Goal: Task Accomplishment & Management: Manage account settings

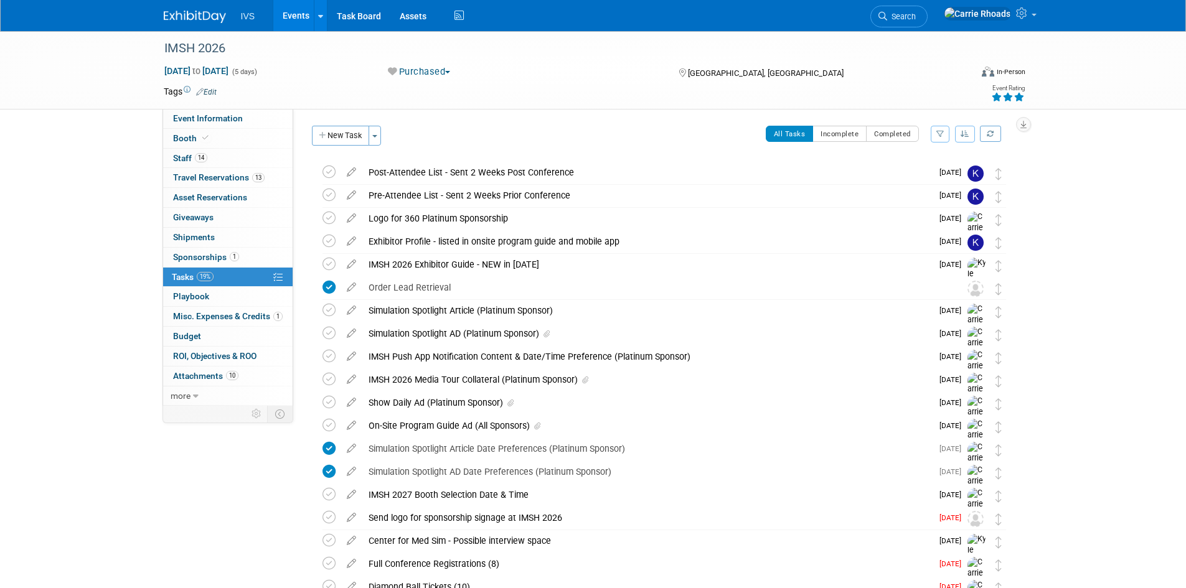
click at [202, 14] on img at bounding box center [195, 17] width 62 height 12
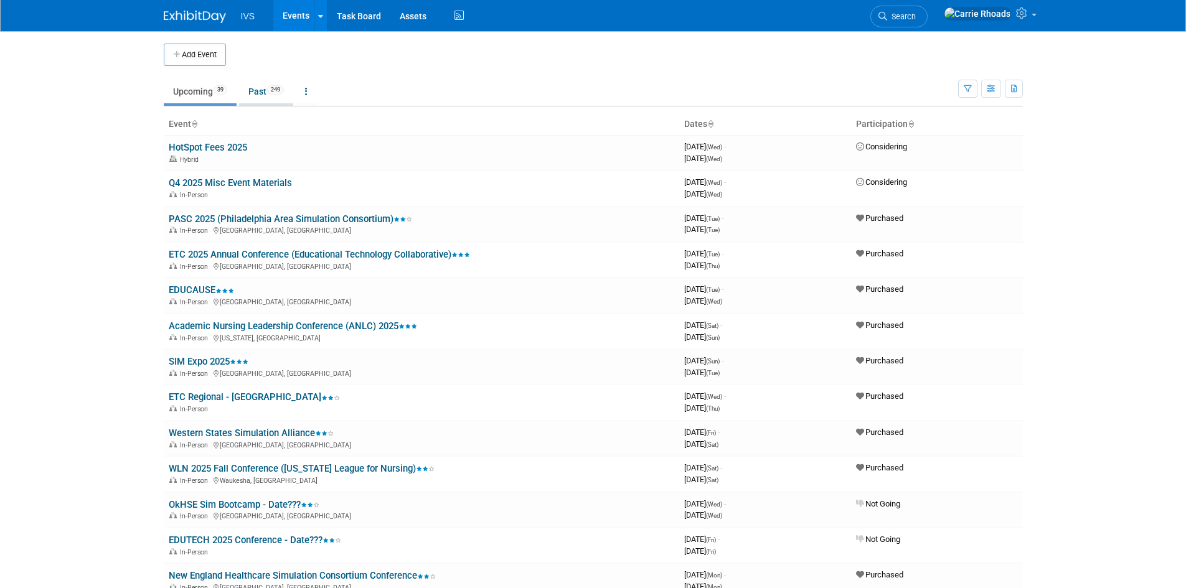
click at [270, 96] on link "Past 249" at bounding box center [266, 92] width 54 height 24
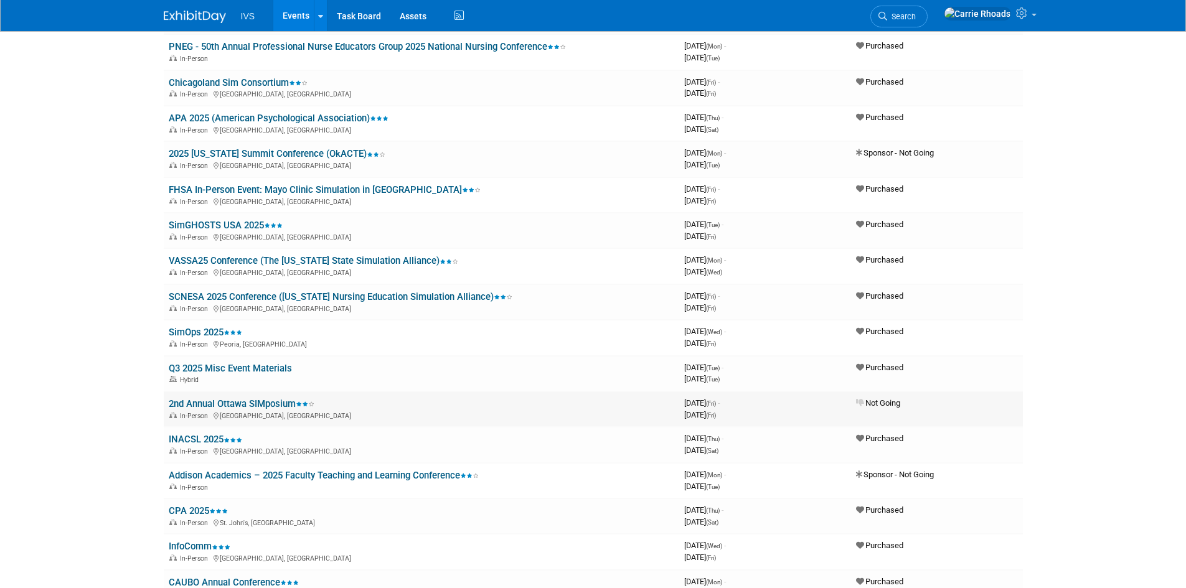
scroll to position [436, 0]
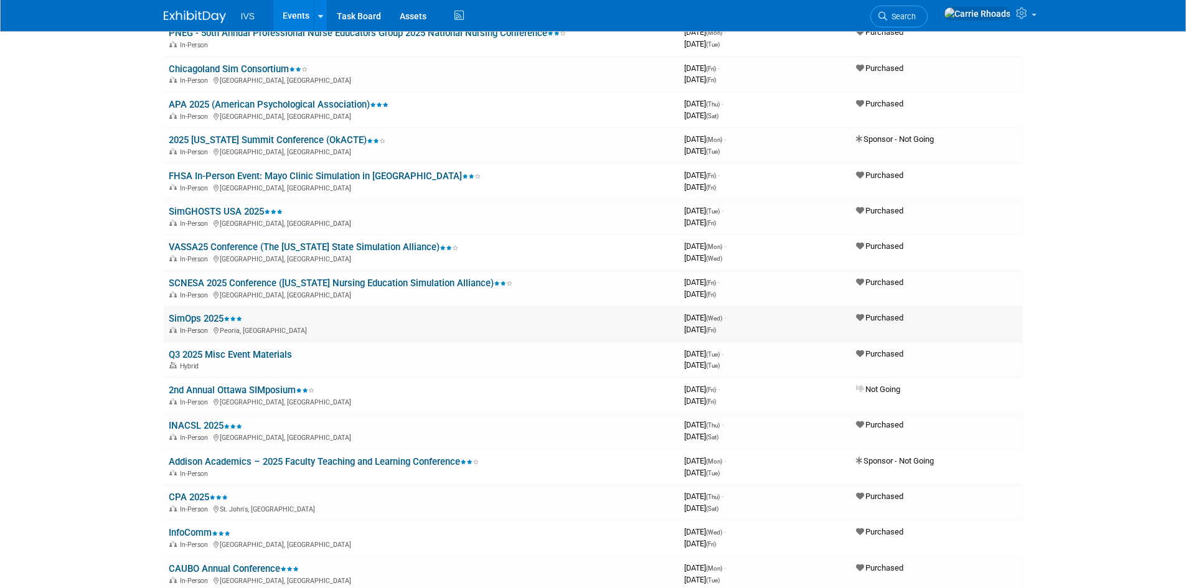
click at [198, 317] on link "SimOps 2025" at bounding box center [205, 318] width 73 height 11
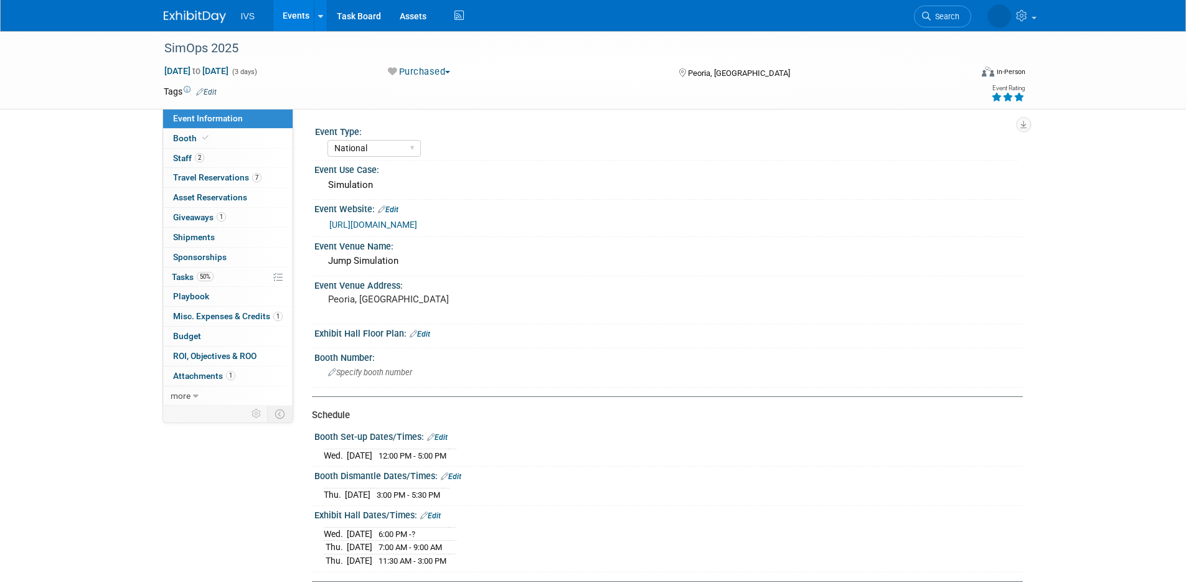
select select "National"
click at [183, 252] on span "Sponsorships 0" at bounding box center [200, 257] width 54 height 10
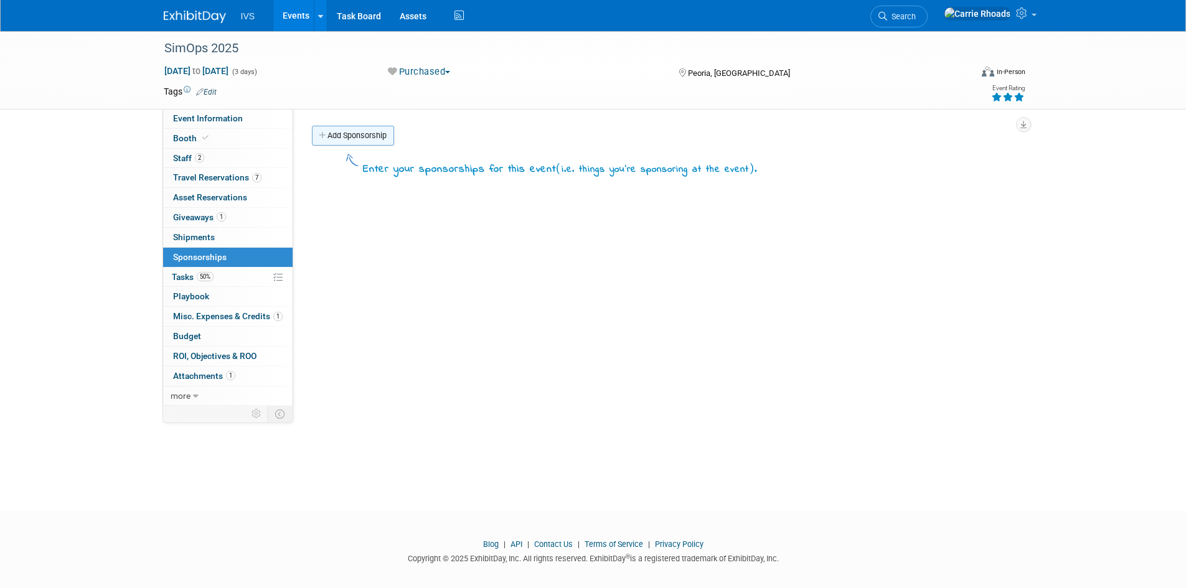
click at [362, 134] on link "Add Sponsorship" at bounding box center [353, 136] width 82 height 20
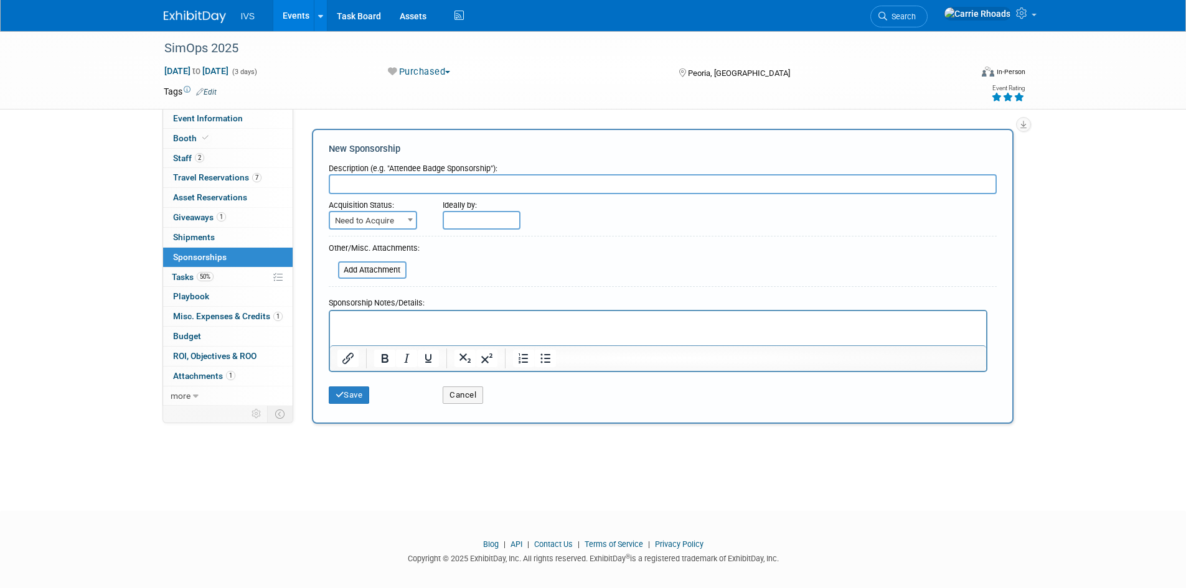
click at [459, 321] on p "Rich Text Area. Press ALT-0 for help." at bounding box center [658, 322] width 642 height 12
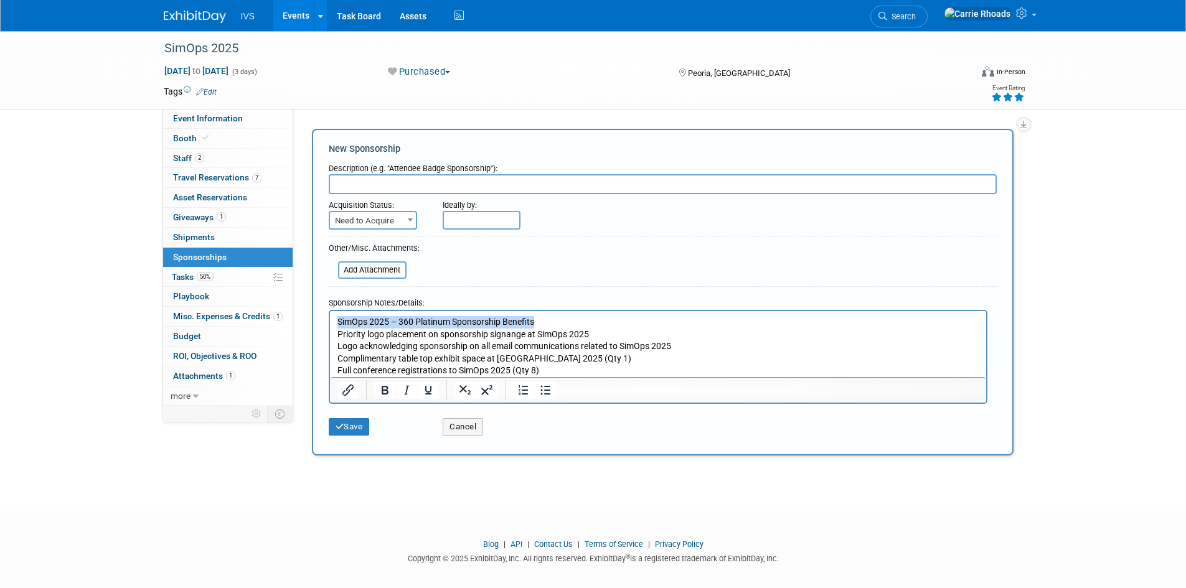
drag, startPoint x: 556, startPoint y: 316, endPoint x: 329, endPoint y: 312, distance: 226.6
click at [329, 312] on html "SimOps 2025 – 360 Platinum Sponsorship Benefits Priority logo placement on spon…" at bounding box center [657, 344] width 656 height 66
click at [371, 183] on input "text" at bounding box center [663, 184] width 668 height 20
type input "SimOps 2025 – 360 Platinum Sponsorship Benefits"
click at [349, 322] on p "Rich Text Area. Press ALT-0 for help." at bounding box center [658, 322] width 642 height 12
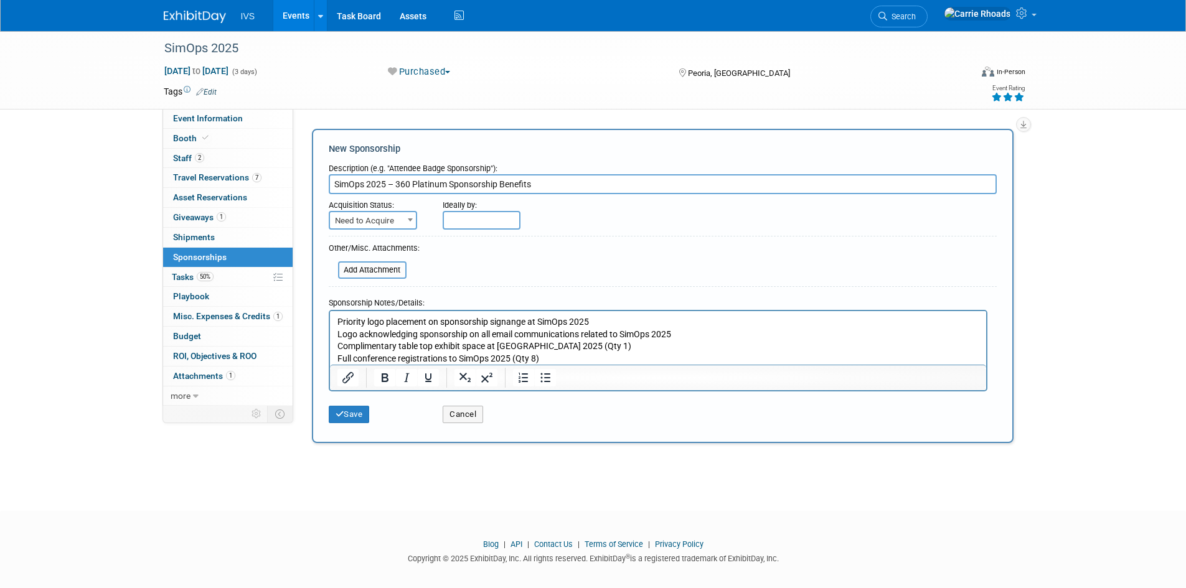
click at [408, 220] on b at bounding box center [410, 219] width 5 height 3
select select "2"
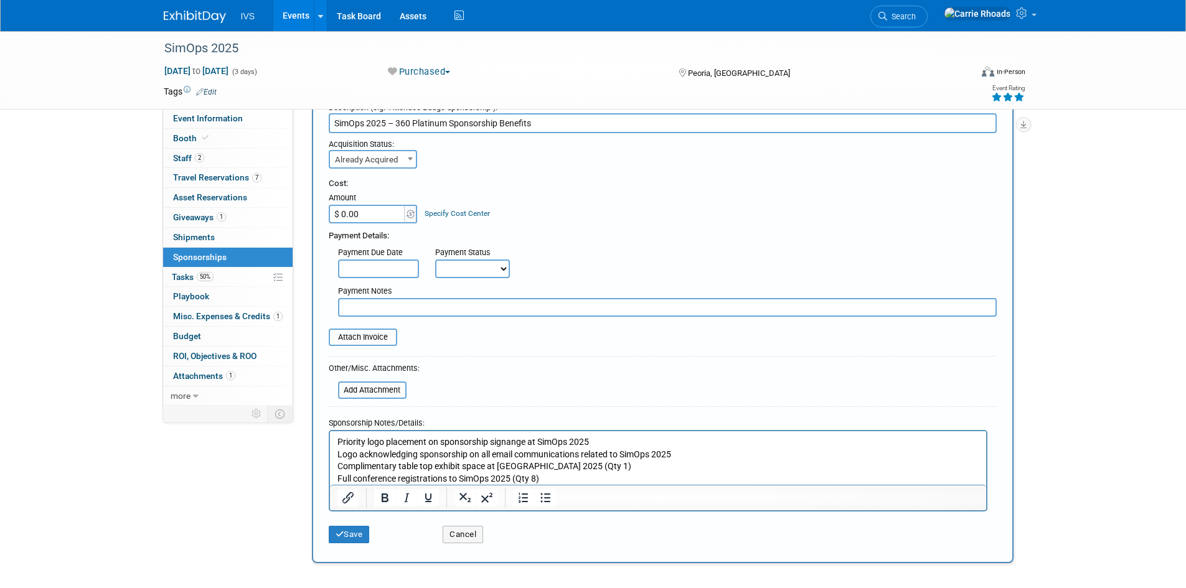
scroll to position [124, 0]
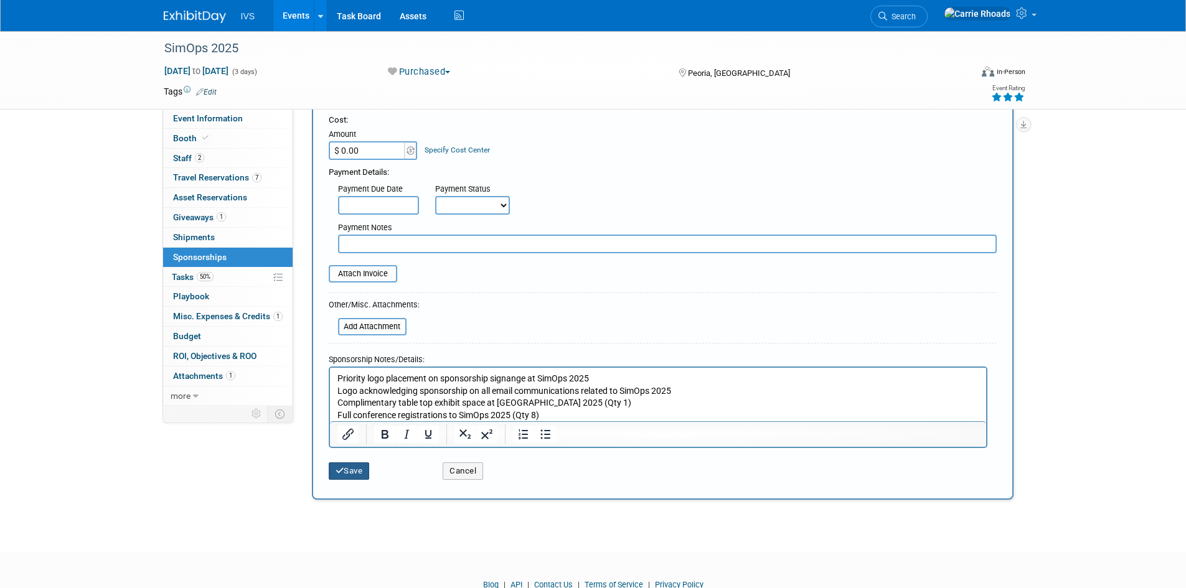
click at [358, 476] on button "Save" at bounding box center [349, 470] width 41 height 17
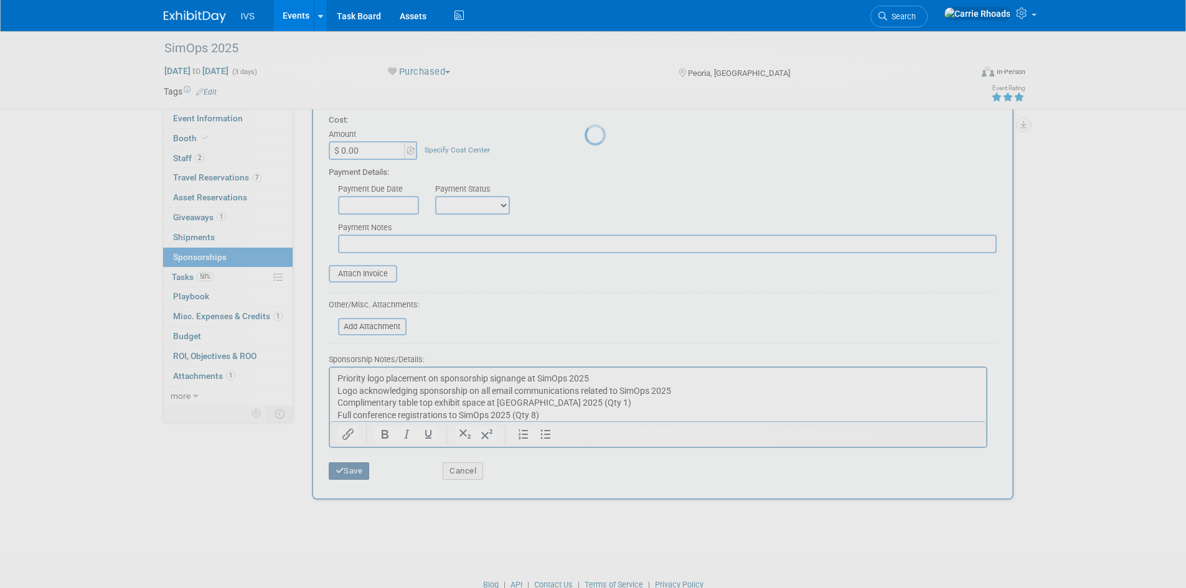
scroll to position [10, 0]
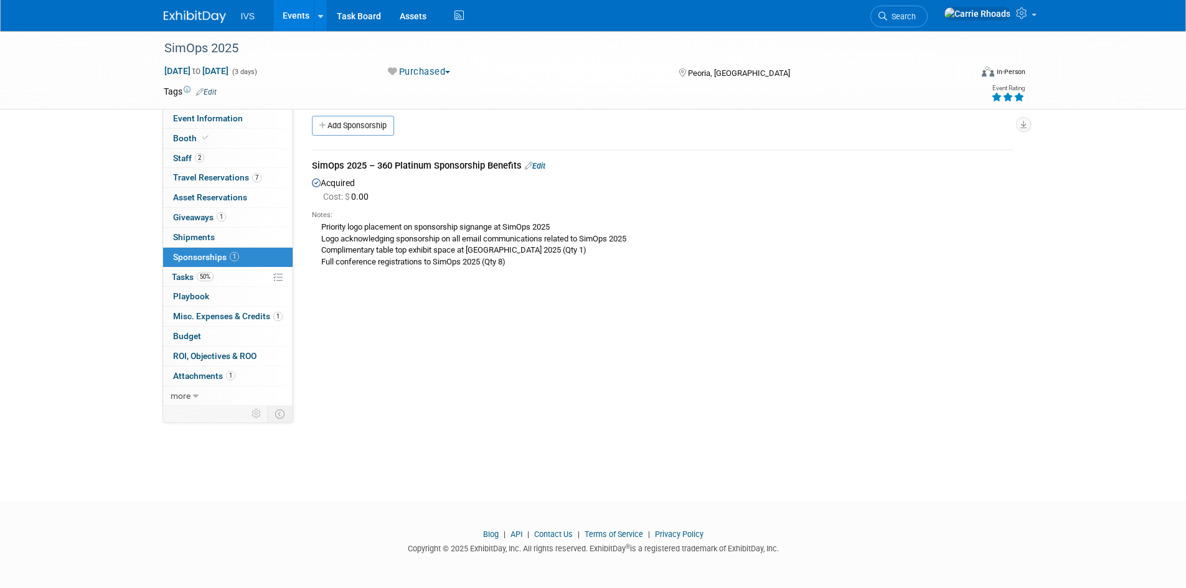
click at [188, 17] on img at bounding box center [195, 17] width 62 height 12
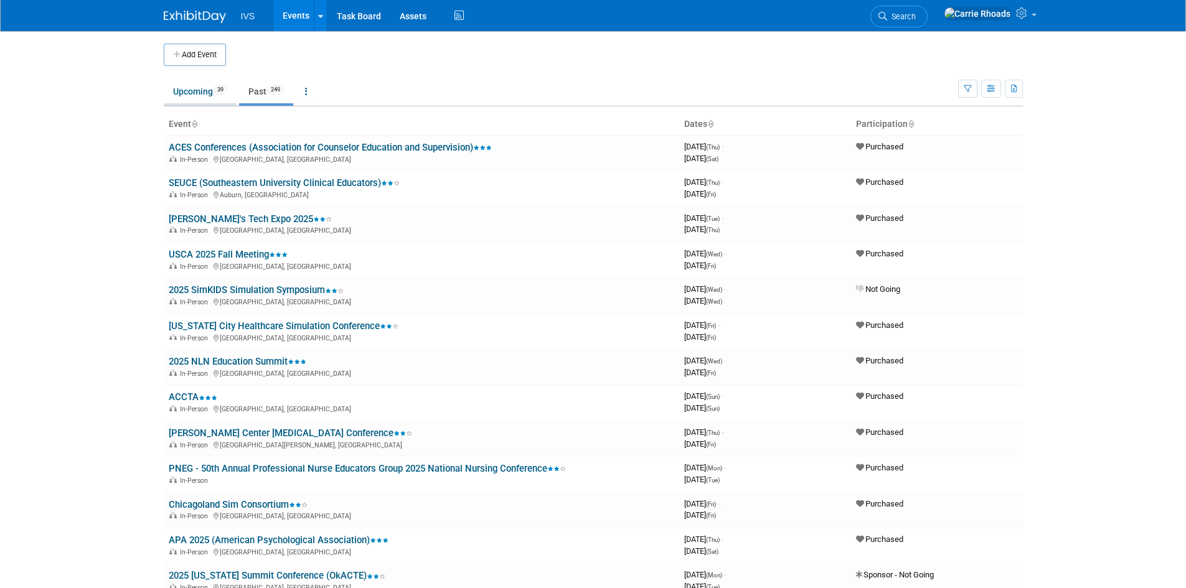
click at [201, 97] on link "Upcoming 39" at bounding box center [200, 92] width 73 height 24
